Goal: Task Accomplishment & Management: Manage account settings

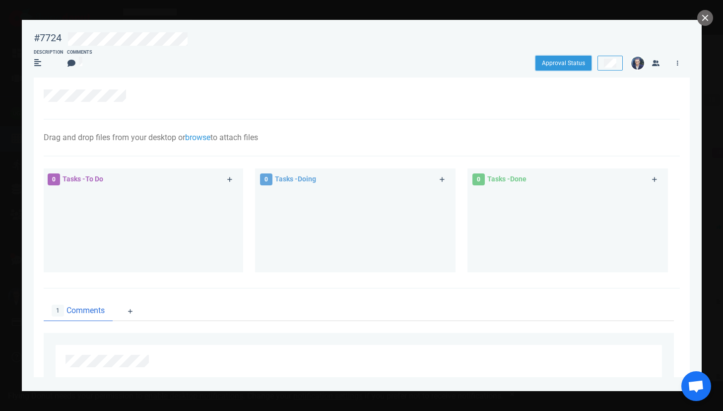
click at [571, 66] on button "Approval Status" at bounding box center [564, 63] width 56 height 15
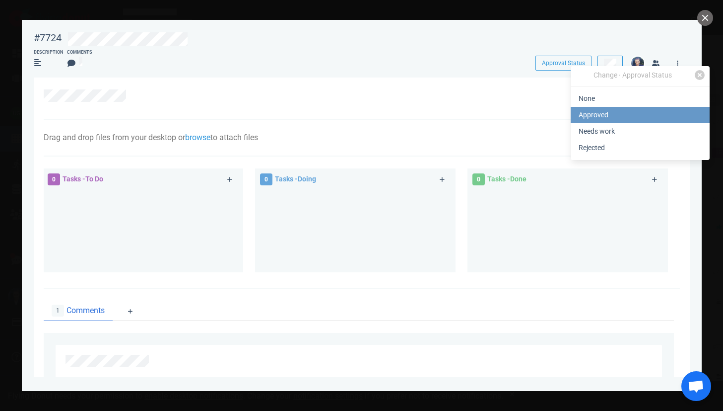
click at [589, 109] on link "Approved" at bounding box center [640, 115] width 139 height 16
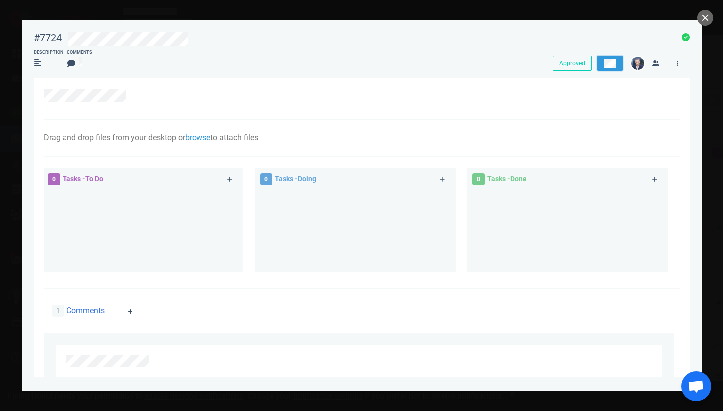
click at [602, 70] on button at bounding box center [610, 63] width 25 height 15
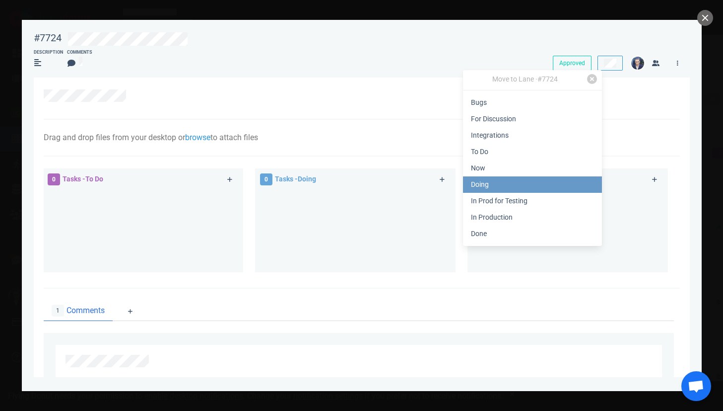
click at [527, 182] on link "Doing" at bounding box center [532, 184] width 139 height 16
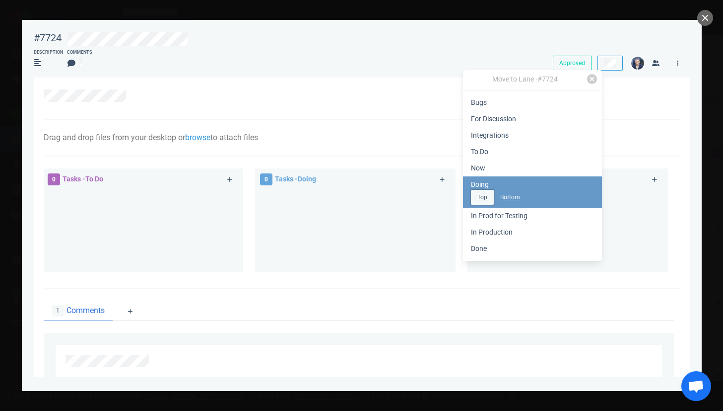
click at [486, 195] on button "Top" at bounding box center [482, 197] width 23 height 15
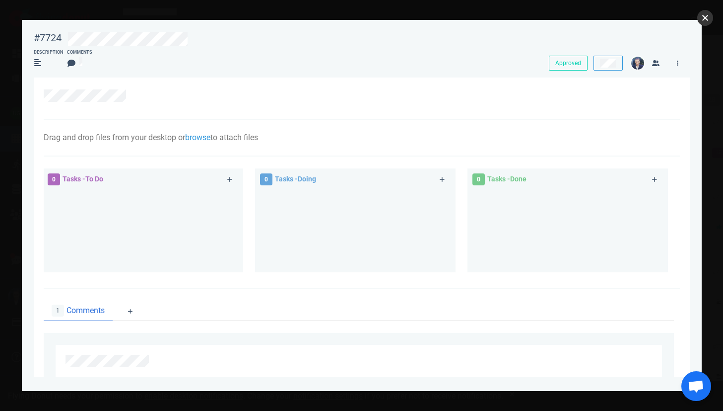
click at [706, 22] on button "close" at bounding box center [706, 18] width 16 height 16
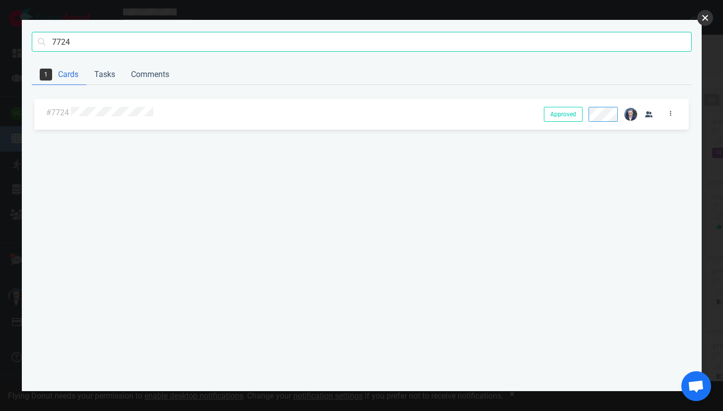
click at [708, 16] on button "close" at bounding box center [706, 18] width 16 height 16
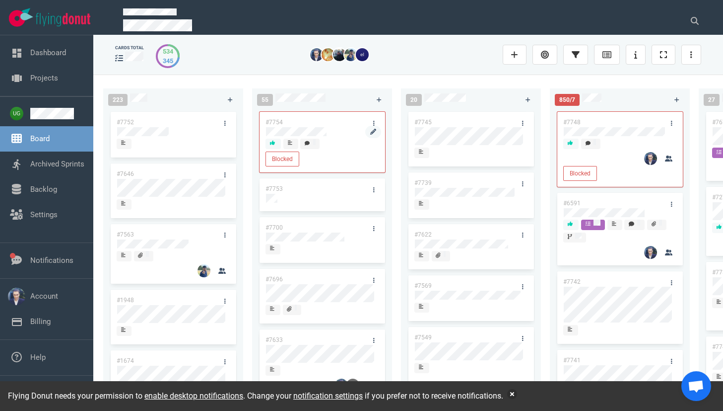
click at [329, 130] on div at bounding box center [322, 131] width 112 height 9
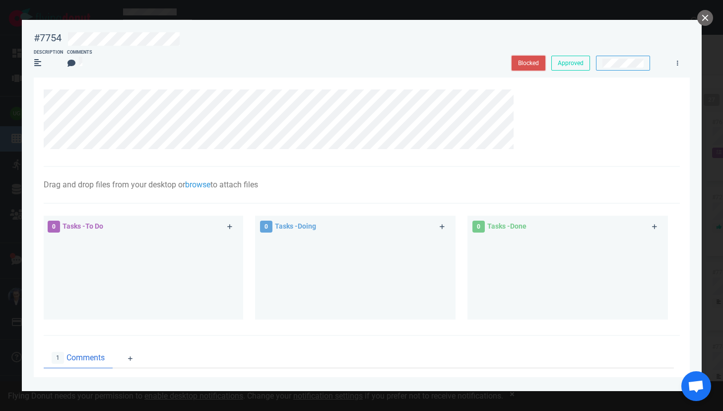
click at [531, 66] on button "Blocked" at bounding box center [529, 63] width 34 height 15
click at [677, 64] on icon at bounding box center [677, 63] width 1 height 6
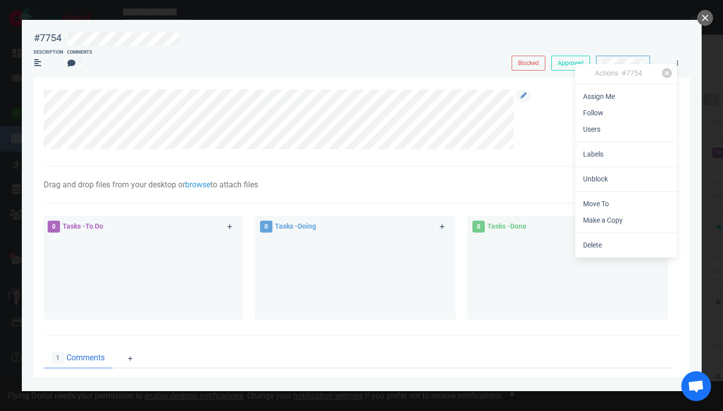
click at [545, 109] on div at bounding box center [357, 119] width 626 height 60
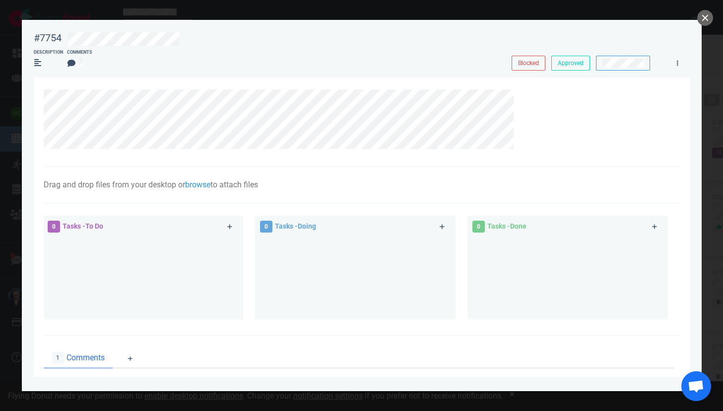
click at [678, 64] on icon at bounding box center [677, 63] width 1 height 6
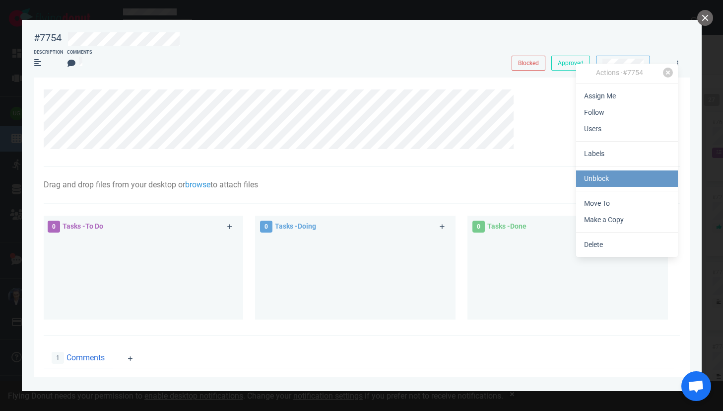
click at [614, 179] on link "Unblock" at bounding box center [627, 178] width 102 height 16
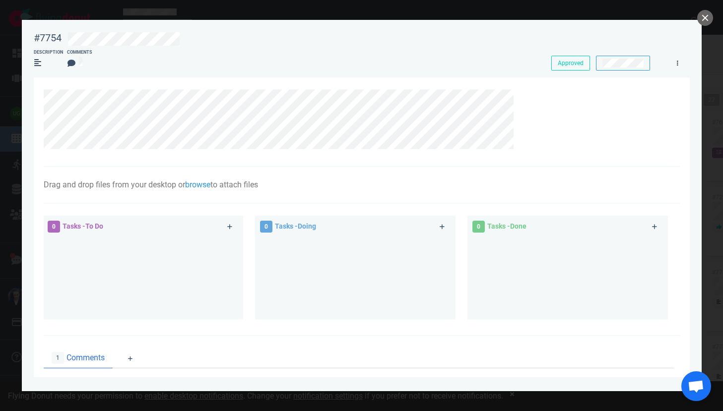
click at [678, 64] on icon at bounding box center [677, 63] width 1 height 5
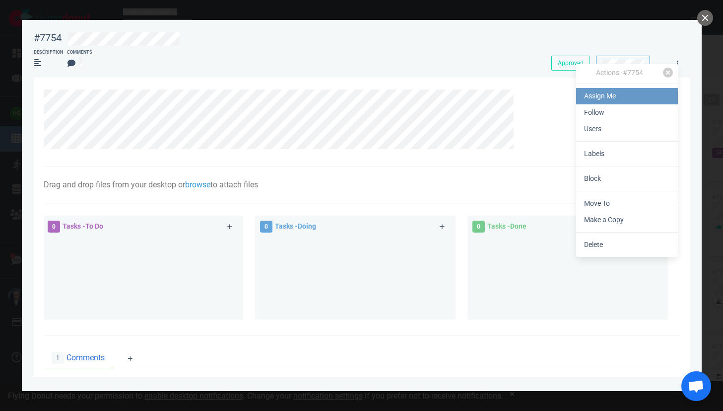
click at [644, 92] on link "Assign Me" at bounding box center [627, 96] width 102 height 16
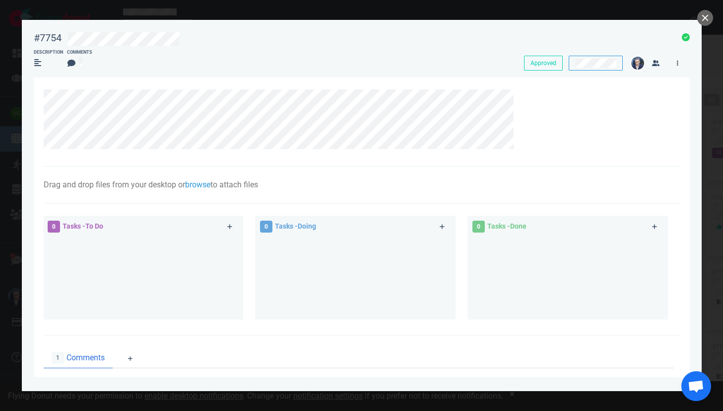
click at [681, 65] on link at bounding box center [678, 63] width 16 height 12
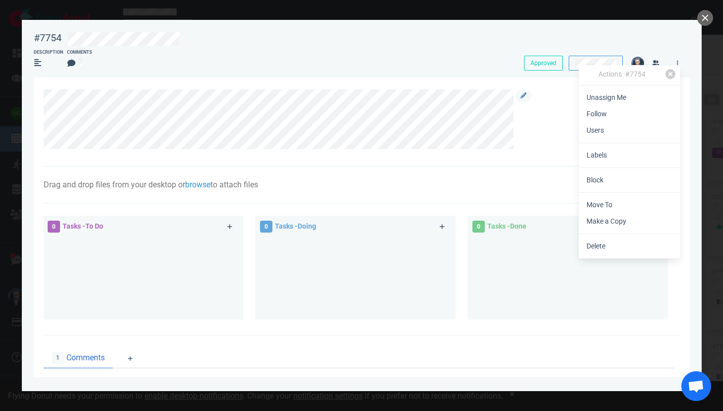
click at [563, 126] on div at bounding box center [357, 119] width 626 height 60
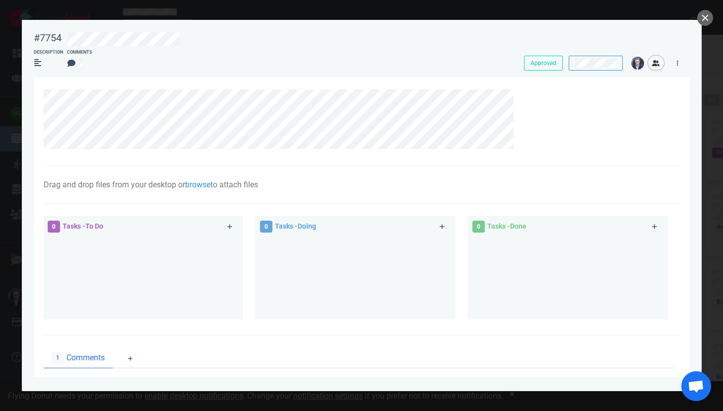
click at [654, 64] on icon "button" at bounding box center [655, 63] width 7 height 6
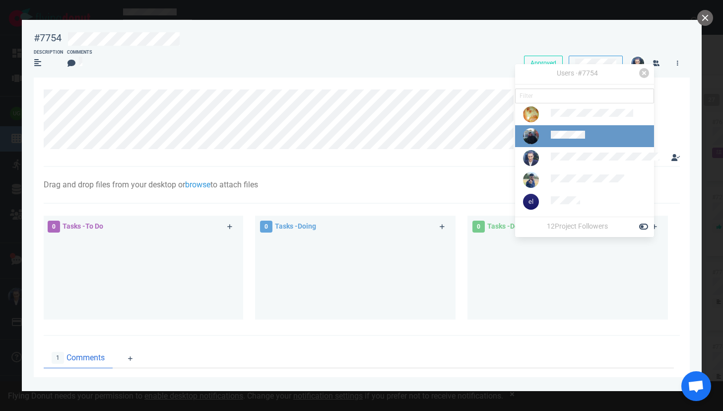
click at [590, 142] on div at bounding box center [590, 136] width 79 height 11
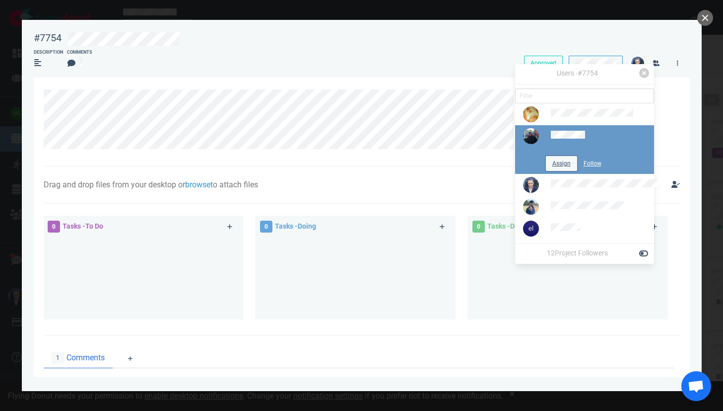
click at [562, 167] on button "Assign" at bounding box center [561, 163] width 31 height 15
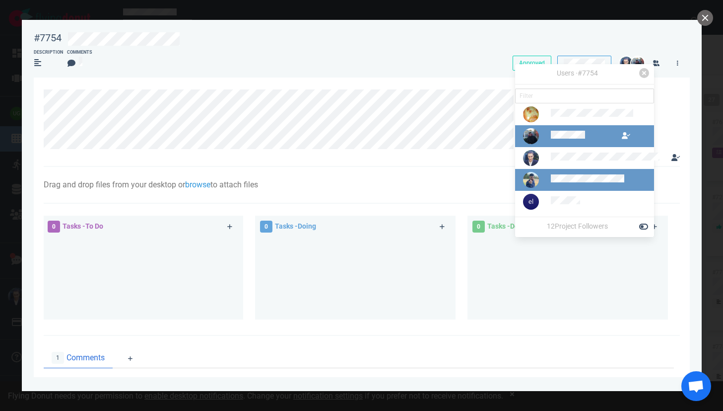
click at [561, 193] on div at bounding box center [576, 180] width 119 height 28
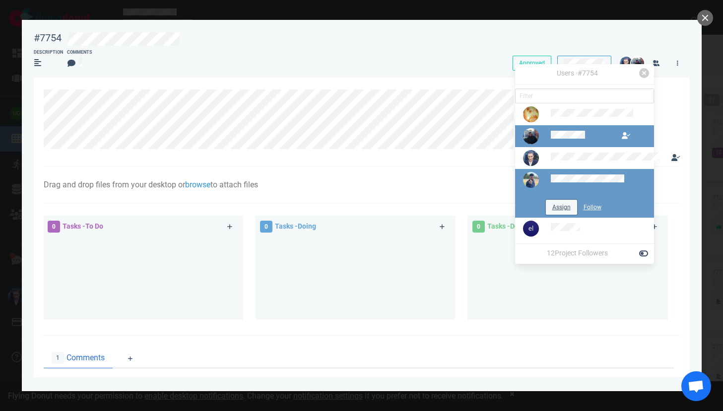
click at [551, 214] on button "Assign" at bounding box center [561, 207] width 31 height 15
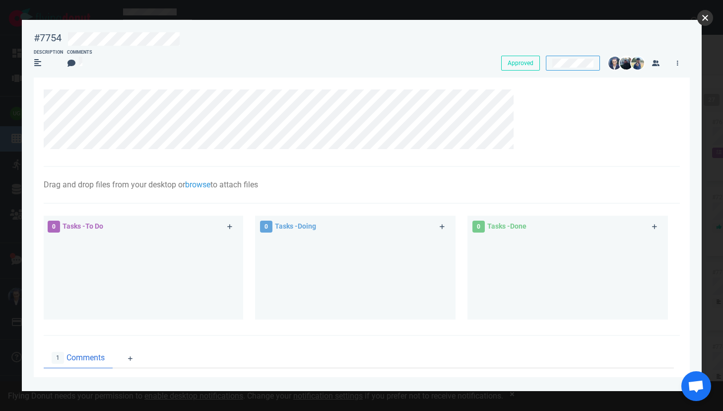
click at [702, 15] on button "close" at bounding box center [706, 18] width 16 height 16
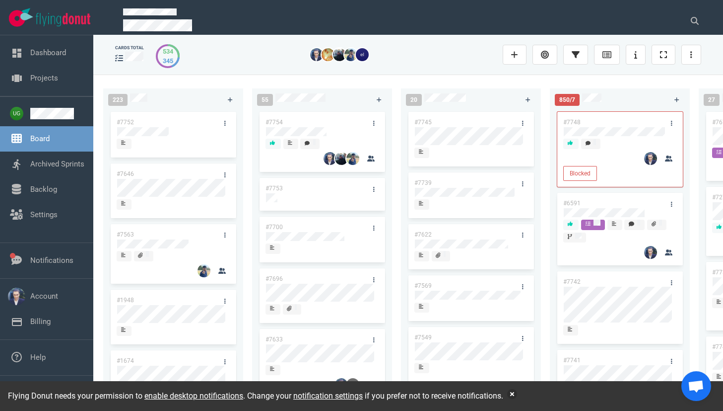
click at [465, 9] on p at bounding box center [397, 12] width 548 height 9
